Goal: Browse casually: Explore the website without a specific task or goal

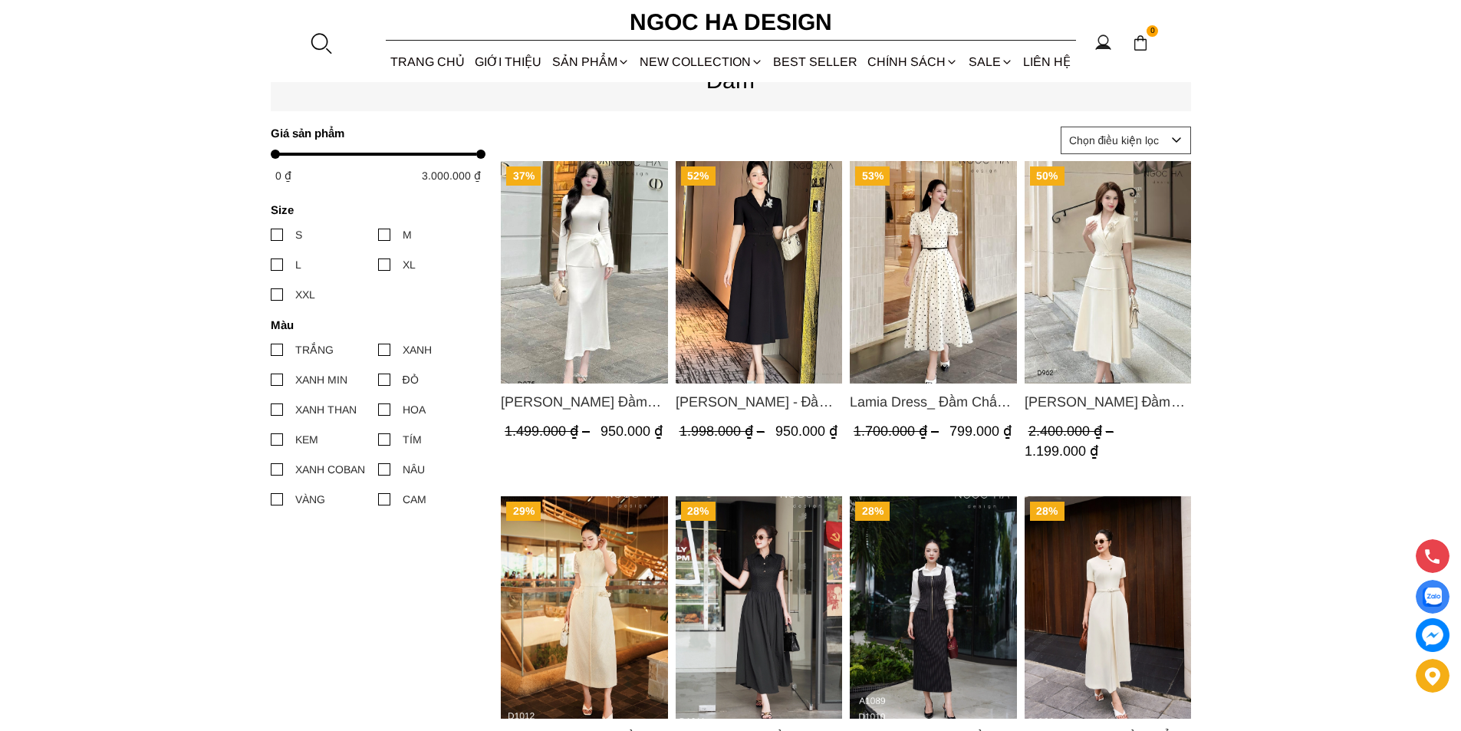
scroll to position [460, 0]
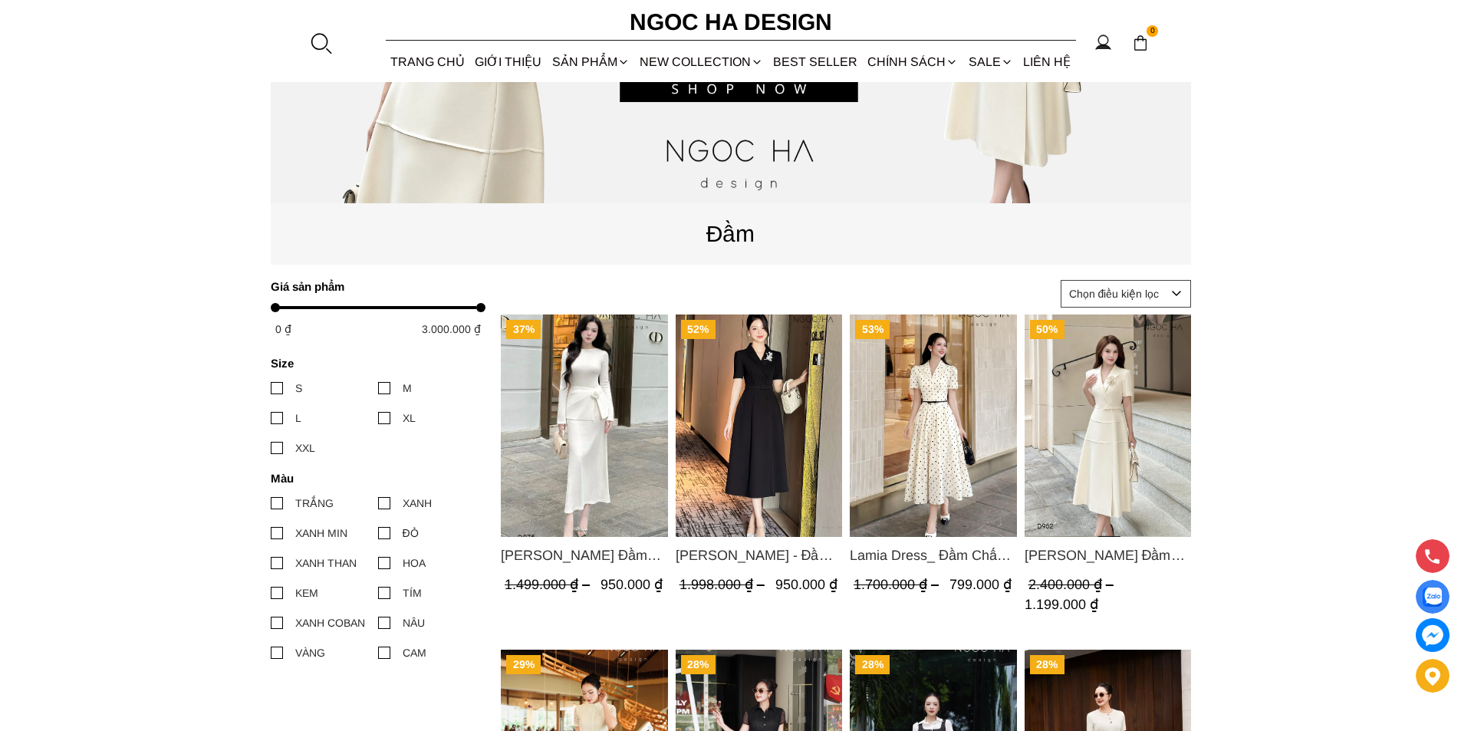
click at [555, 489] on img "Product image - Lisa Dress_ Đầm Thun Ôm Kết Hợp Chân Váy Choàng Hông D975" at bounding box center [584, 425] width 167 height 222
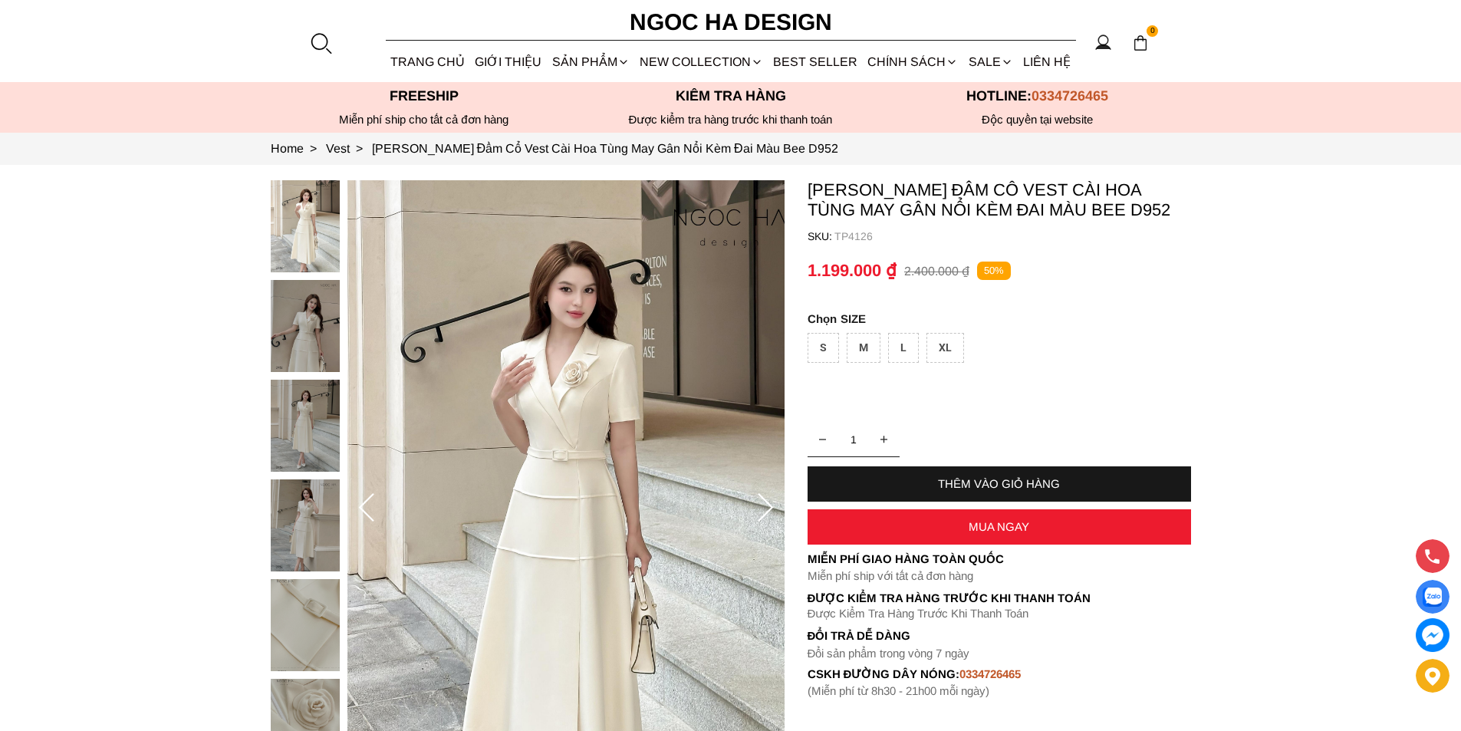
click at [306, 346] on img at bounding box center [305, 326] width 69 height 92
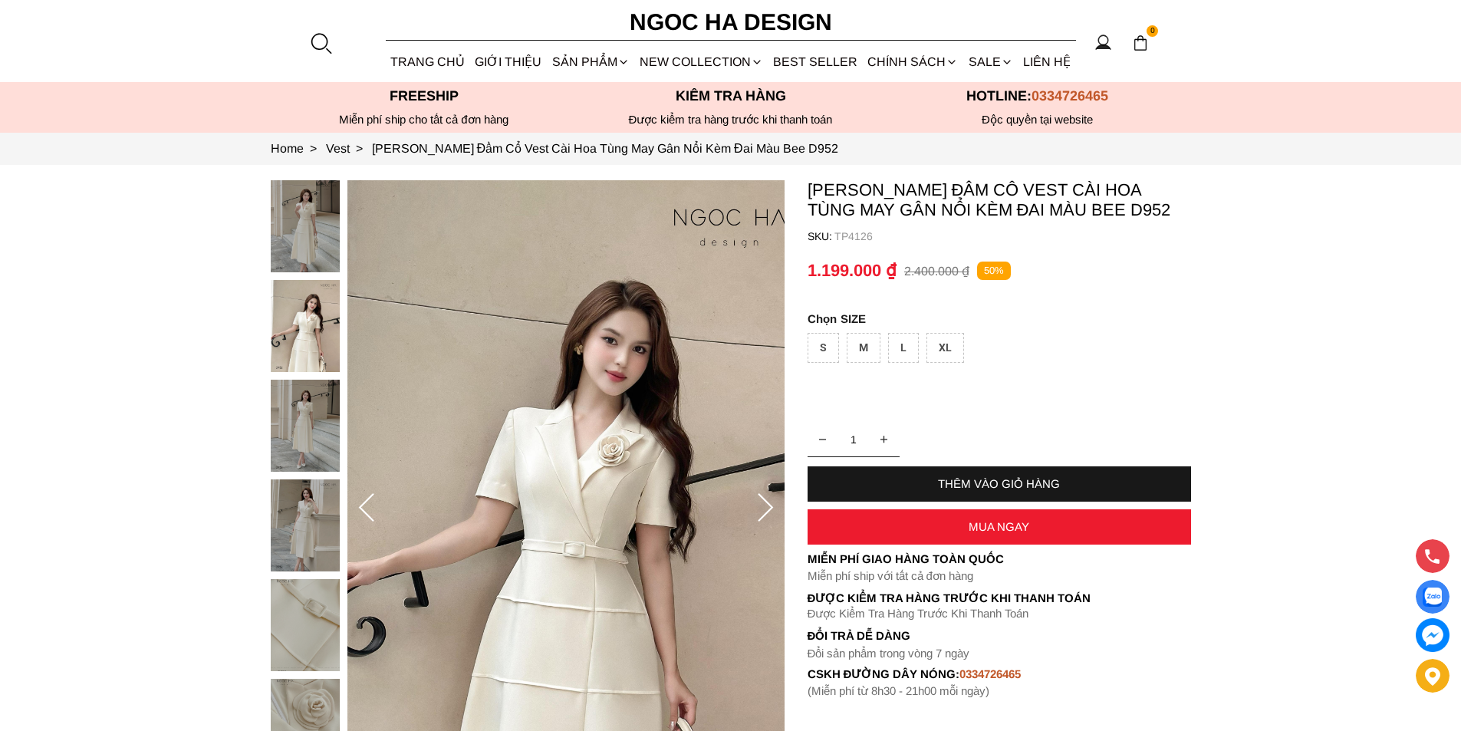
click at [314, 411] on img at bounding box center [305, 426] width 69 height 92
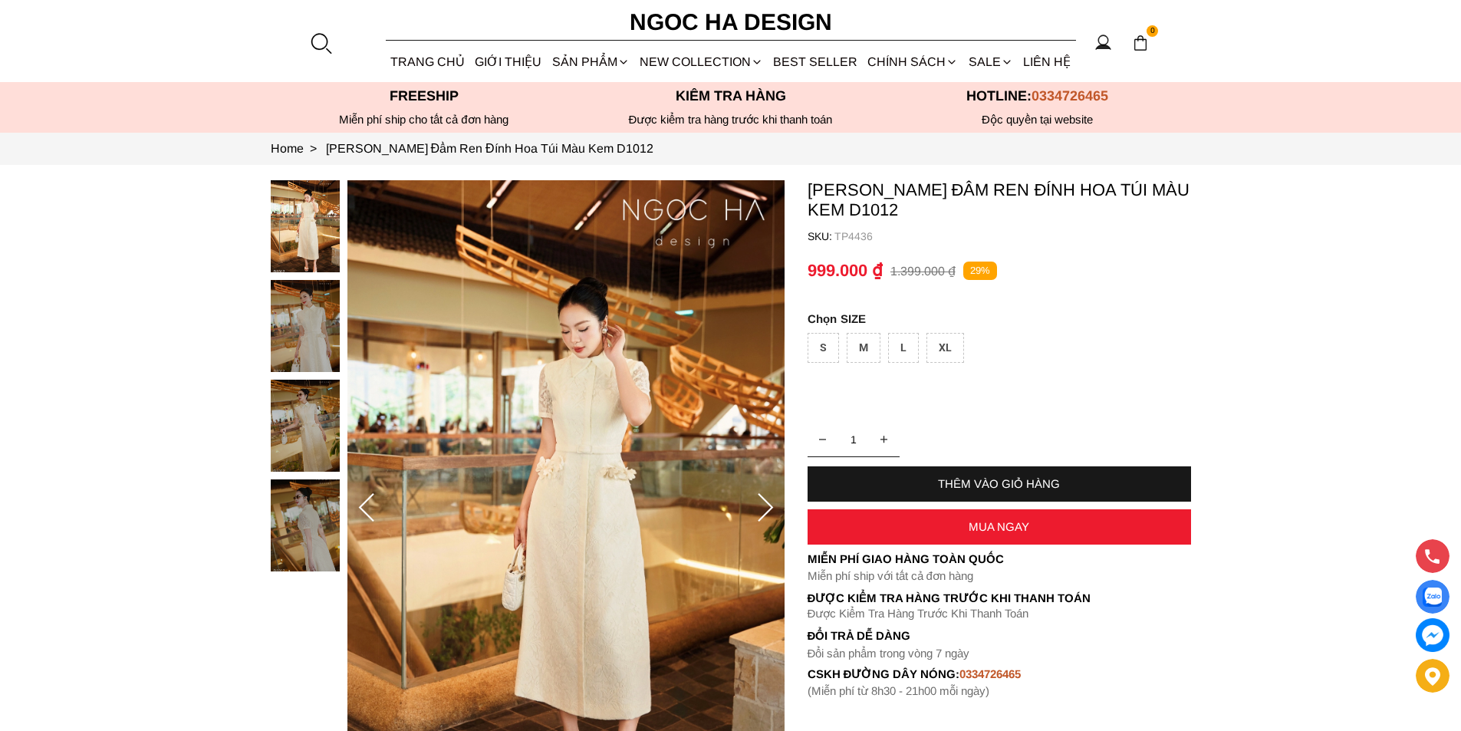
click at [274, 411] on img at bounding box center [305, 426] width 69 height 92
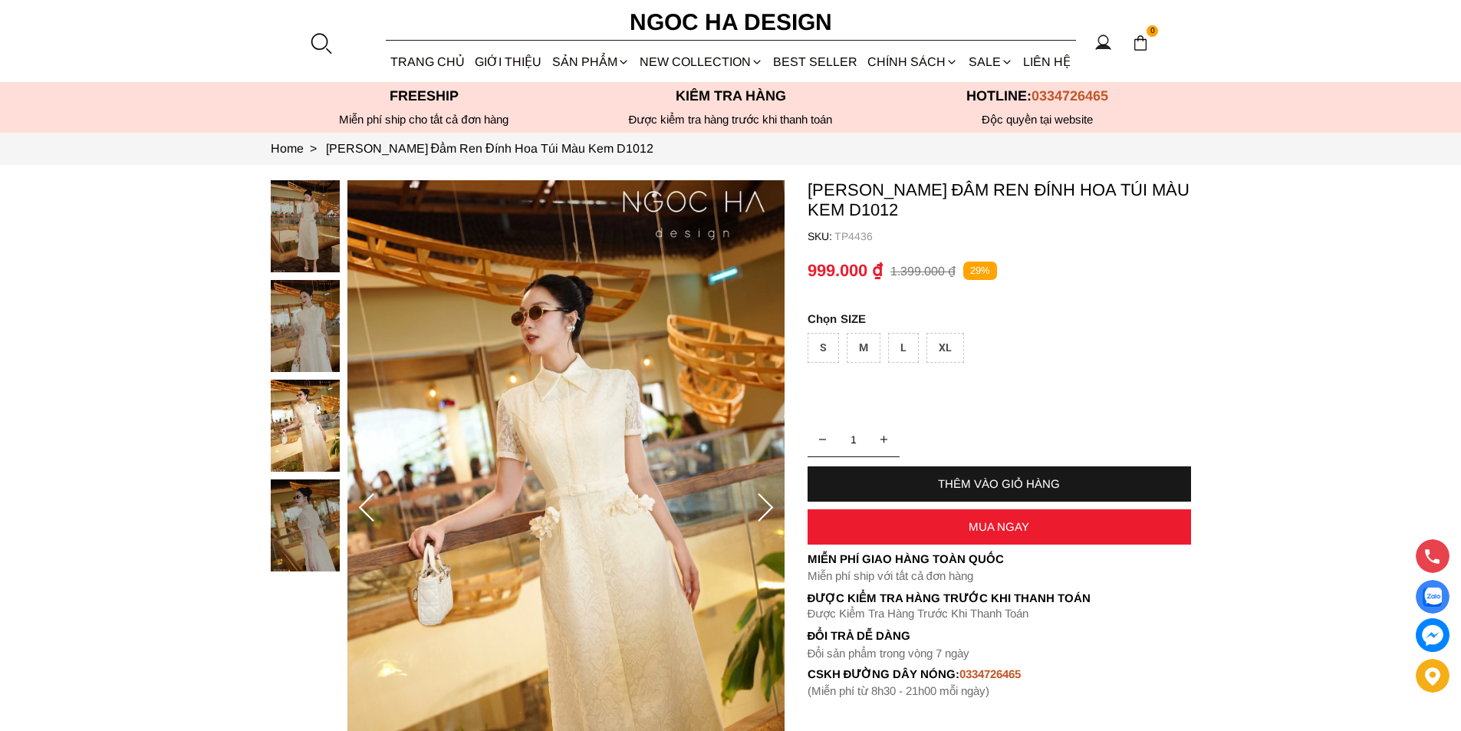
click at [288, 346] on img at bounding box center [305, 326] width 69 height 92
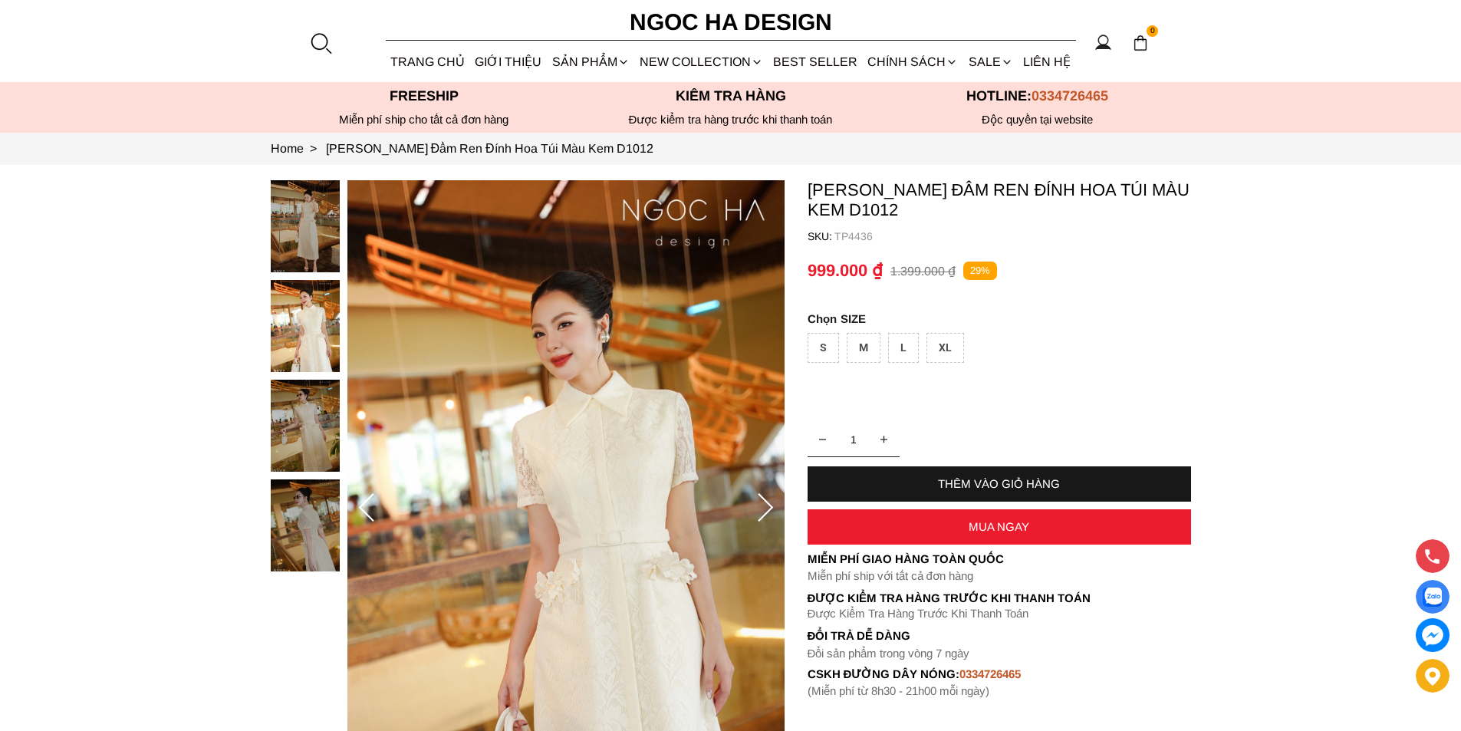
scroll to position [153, 0]
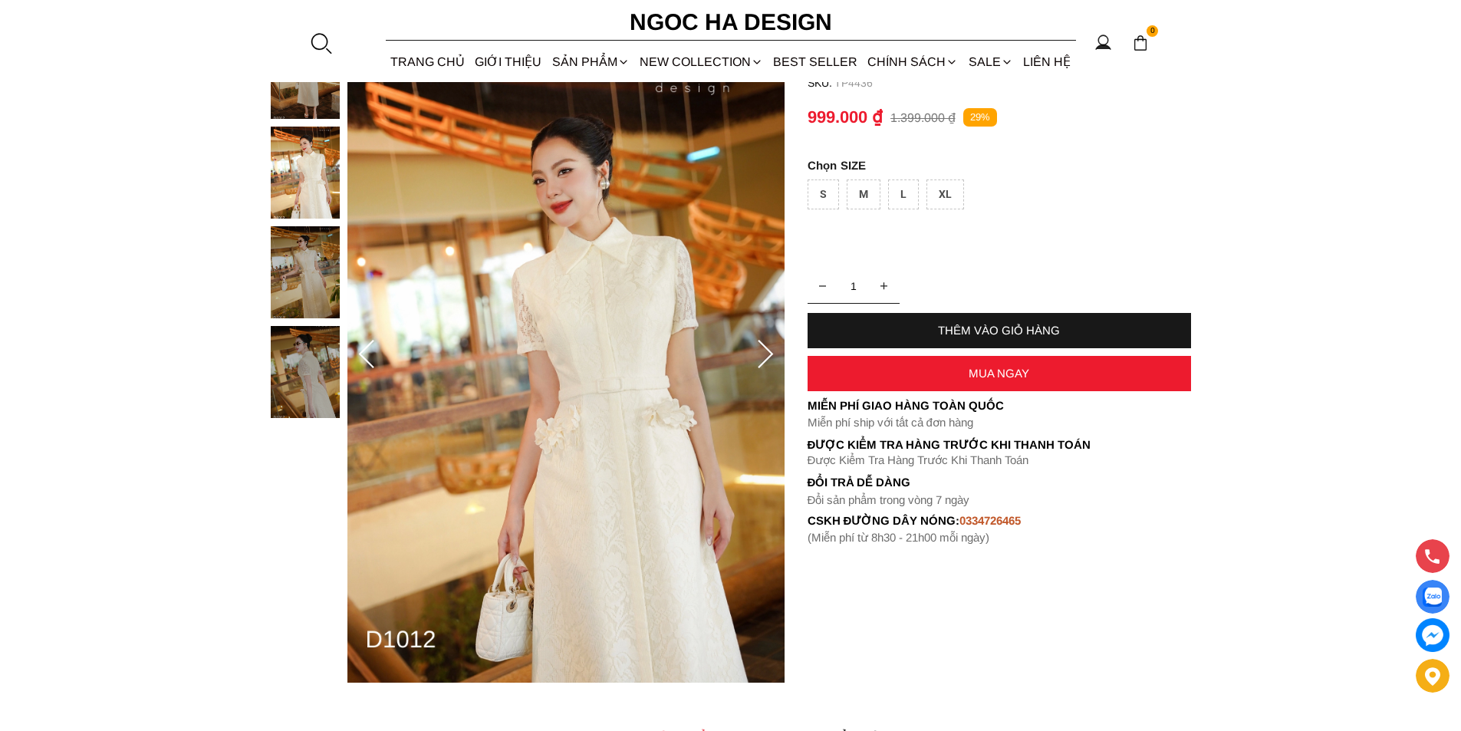
click at [318, 380] on img at bounding box center [305, 372] width 69 height 92
